Goal: Task Accomplishment & Management: Use online tool/utility

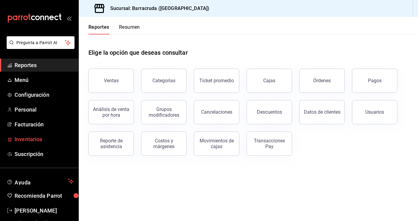
click at [33, 139] on span "Inventarios" at bounding box center [44, 139] width 59 height 8
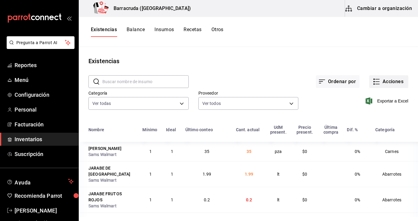
click at [388, 85] on button "Acciones" at bounding box center [388, 81] width 39 height 13
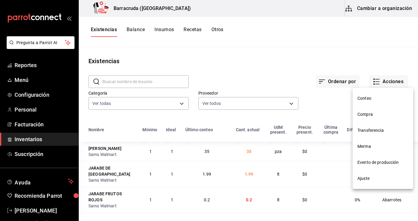
click at [367, 116] on span "Compra" at bounding box center [382, 114] width 51 height 6
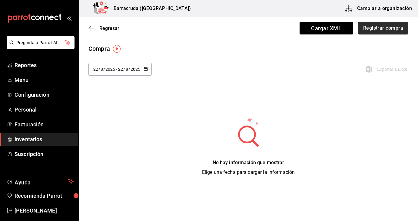
click at [387, 32] on button "Registrar compra" at bounding box center [383, 28] width 50 height 13
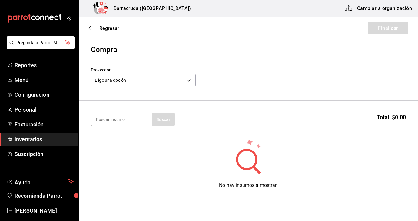
click at [115, 120] on input at bounding box center [121, 119] width 61 height 13
type input "papas sol"
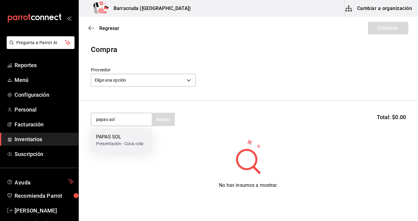
click at [111, 145] on div "Presentación - Coca cola" at bounding box center [119, 144] width 47 height 6
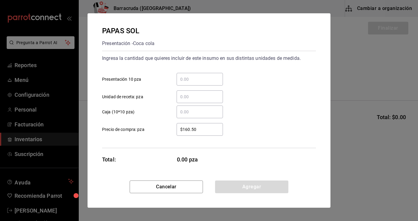
click at [184, 83] on div "​" at bounding box center [200, 79] width 46 height 13
click at [184, 83] on input "​ Presentación 10 pza" at bounding box center [200, 79] width 46 height 7
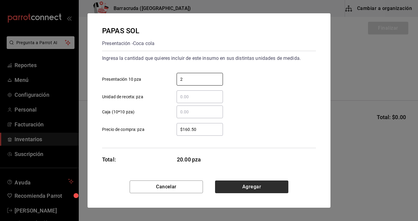
type input "2"
click at [255, 187] on button "Agregar" at bounding box center [251, 187] width 73 height 13
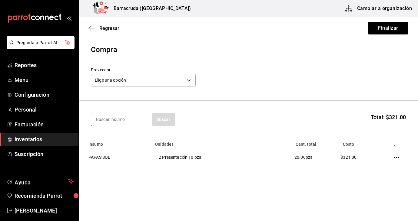
click at [140, 120] on input at bounding box center [121, 119] width 61 height 13
type input "coca"
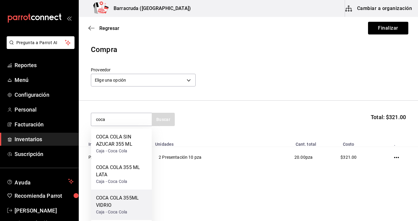
click at [124, 205] on div "COCA COLA 355ML VIDRIO" at bounding box center [121, 202] width 51 height 15
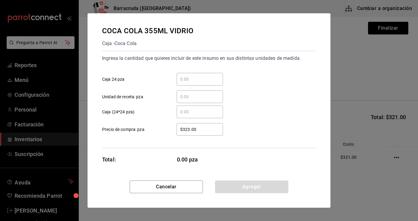
click at [201, 82] on input "​ Caja 24 pza" at bounding box center [200, 79] width 46 height 7
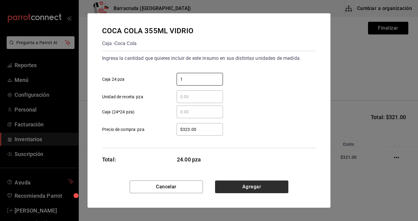
type input "1"
click at [246, 186] on button "Agregar" at bounding box center [251, 187] width 73 height 13
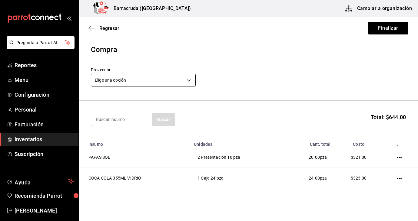
click at [191, 78] on body "Pregunta a Parrot AI Reportes Menú Configuración Personal Facturación Inventari…" at bounding box center [209, 93] width 418 height 187
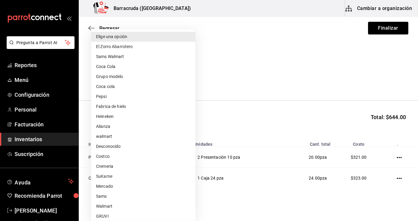
click at [133, 67] on li "Coca Cola" at bounding box center [143, 67] width 104 height 10
type input "61c17942-78bf-40b6-9899-952a6fd7c5ac"
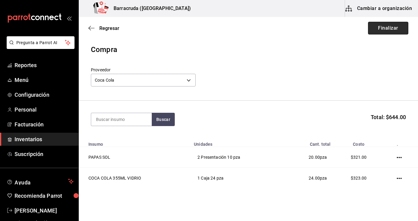
click at [381, 30] on button "Finalizar" at bounding box center [388, 28] width 40 height 13
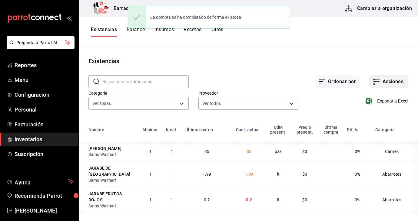
click at [390, 82] on button "Acciones" at bounding box center [388, 81] width 39 height 13
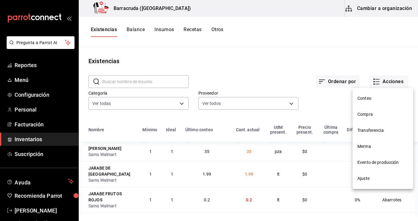
click at [364, 114] on span "Compra" at bounding box center [382, 114] width 51 height 6
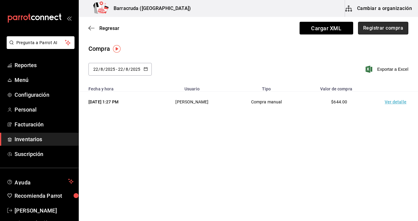
click at [390, 29] on button "Registrar compra" at bounding box center [383, 28] width 50 height 13
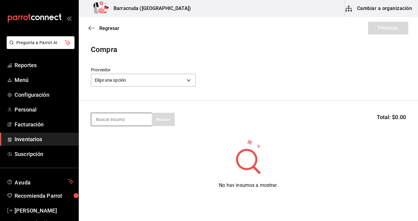
click at [121, 121] on input at bounding box center [121, 119] width 61 height 13
type input "burrera"
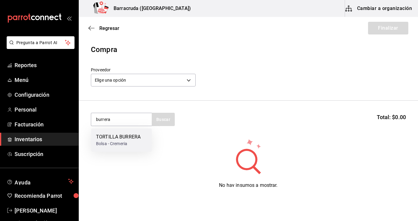
click at [109, 141] on div "Bolsa - Cremeria" at bounding box center [118, 144] width 45 height 6
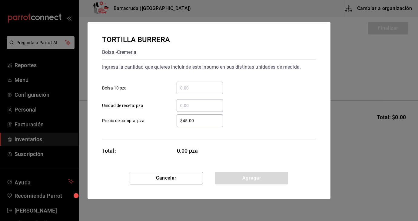
click at [185, 86] on input "​ Bolsa 10 pza" at bounding box center [200, 87] width 46 height 7
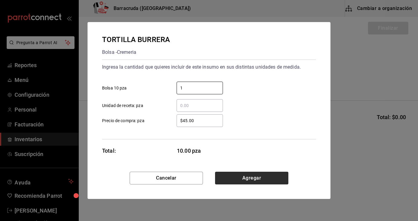
type input "1"
click at [251, 180] on button "Agregar" at bounding box center [251, 178] width 73 height 13
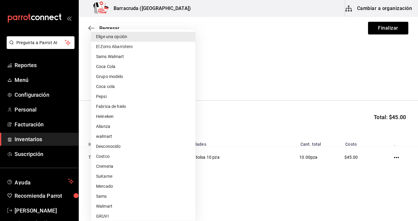
click at [187, 82] on body "Pregunta a Parrot AI Reportes Menú Configuración Personal Facturación Inventari…" at bounding box center [209, 93] width 418 height 187
click at [115, 168] on li "Cremeria" at bounding box center [143, 167] width 104 height 10
type input "14edfe9e-8b9a-4f5c-a61d-99fd973195ac"
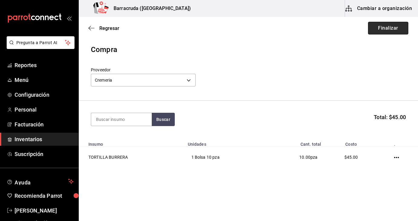
click at [387, 28] on button "Finalizar" at bounding box center [388, 28] width 40 height 13
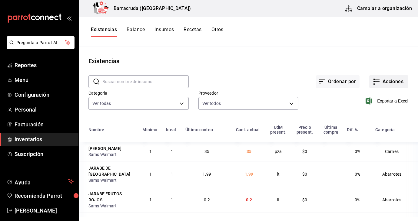
click at [392, 83] on button "Acciones" at bounding box center [388, 81] width 39 height 13
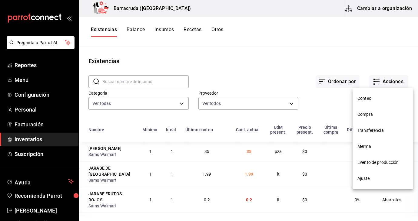
click at [362, 117] on span "Compra" at bounding box center [382, 114] width 51 height 6
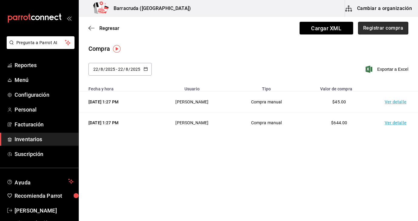
click at [379, 25] on button "Registrar compra" at bounding box center [383, 28] width 50 height 13
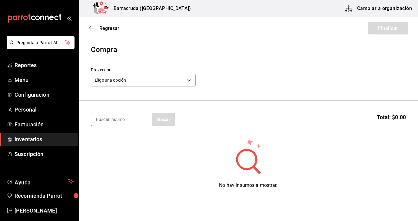
click at [131, 125] on input at bounding box center [121, 119] width 61 height 13
type input "chicharron"
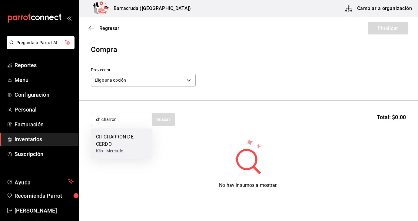
click at [120, 150] on div "Kilo - Mercado" at bounding box center [121, 151] width 51 height 6
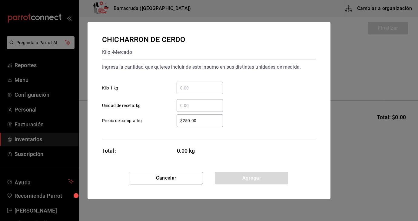
click at [188, 89] on input "​ Kilo 1 kg" at bounding box center [200, 87] width 46 height 7
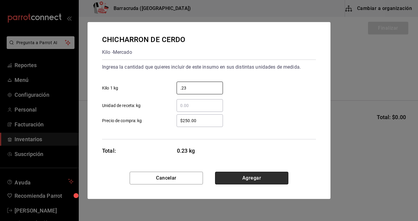
type input "0.23"
click at [268, 178] on button "Agregar" at bounding box center [251, 178] width 73 height 13
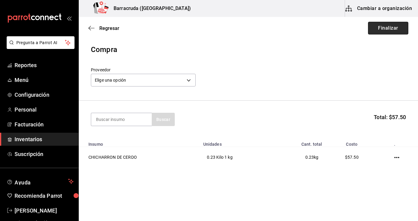
click at [388, 31] on button "Finalizar" at bounding box center [388, 28] width 40 height 13
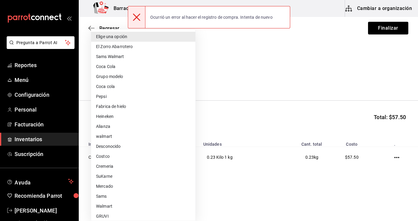
click at [187, 81] on body "Pregunta a Parrot AI Reportes Menú Configuración Personal Facturación Inventari…" at bounding box center [209, 93] width 418 height 187
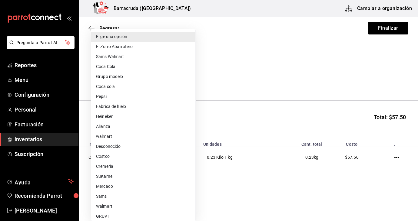
click at [108, 188] on li "Mercado" at bounding box center [143, 187] width 104 height 10
type input "f8227f61-4843-4432-8fcb-4275825620d8"
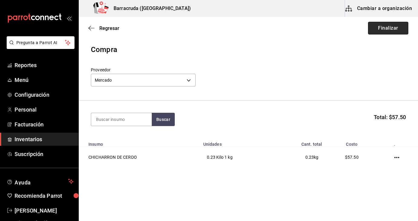
click at [398, 28] on button "Finalizar" at bounding box center [388, 28] width 40 height 13
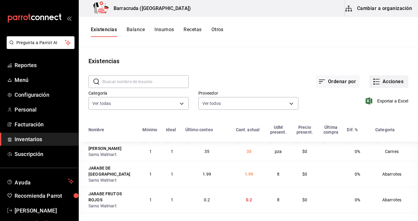
click at [389, 83] on button "Acciones" at bounding box center [388, 81] width 39 height 13
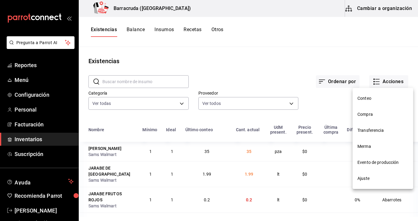
click at [367, 118] on li "Compra" at bounding box center [382, 115] width 61 height 16
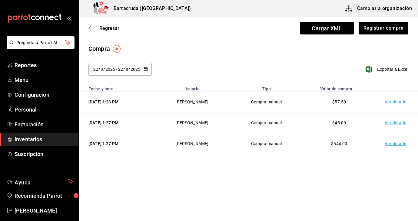
click at [400, 144] on td "Ver detalle" at bounding box center [396, 144] width 42 height 21
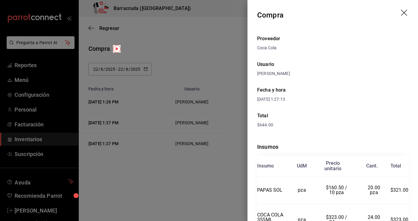
click at [213, 50] on div at bounding box center [209, 110] width 418 height 221
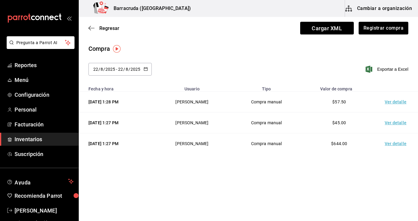
click at [398, 123] on td "Ver detalle" at bounding box center [396, 123] width 42 height 21
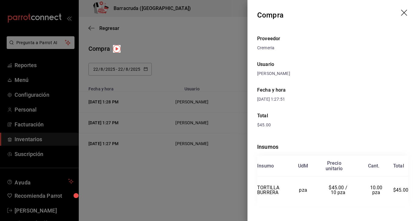
click at [221, 41] on div at bounding box center [209, 110] width 418 height 221
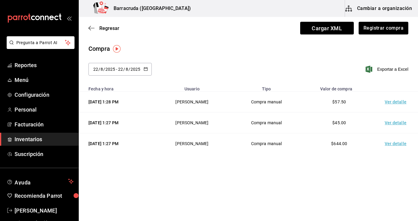
click at [392, 105] on td "Ver detalle" at bounding box center [396, 102] width 42 height 21
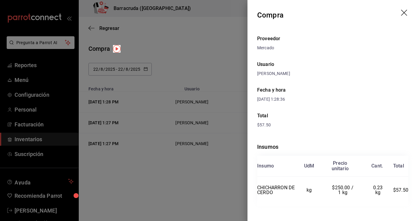
click at [226, 32] on div at bounding box center [209, 110] width 418 height 221
